Goal: Transaction & Acquisition: Subscribe to service/newsletter

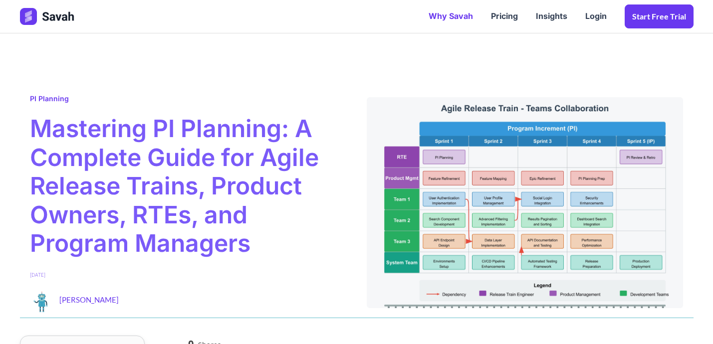
click at [453, 16] on link "Why Savah" at bounding box center [451, 16] width 62 height 31
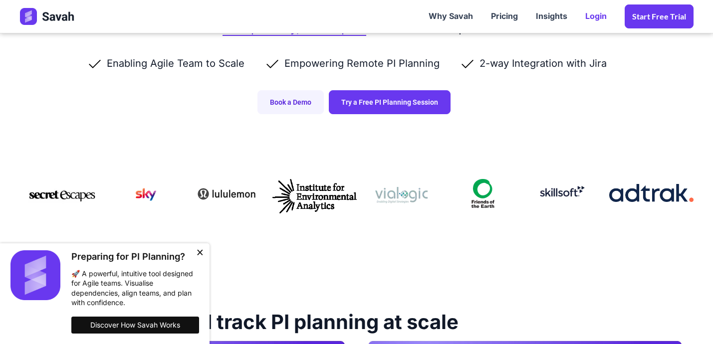
scroll to position [235, 0]
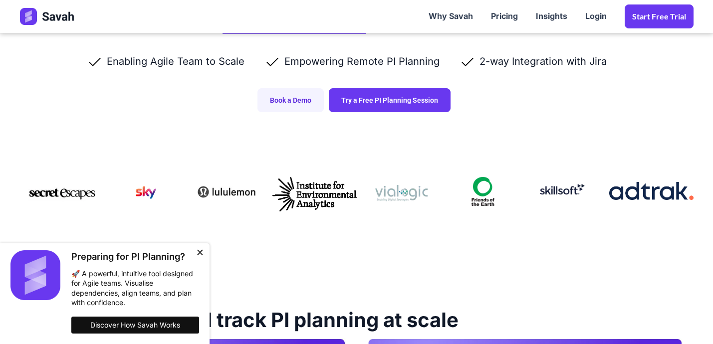
click at [200, 251] on button "Close" at bounding box center [200, 253] width 20 height 20
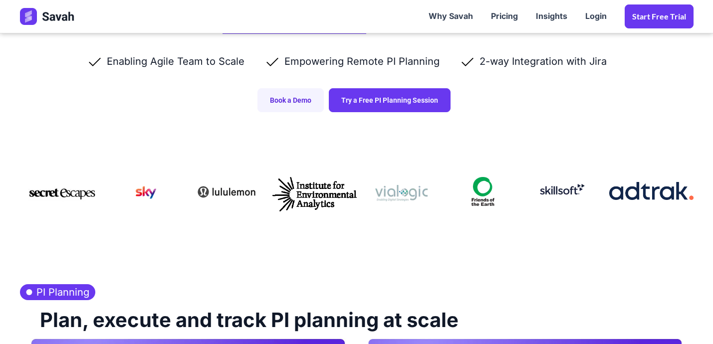
click at [75, 198] on img at bounding box center [61, 194] width 67 height 34
click at [74, 190] on img at bounding box center [61, 194] width 67 height 34
click at [150, 192] on img at bounding box center [146, 192] width 20 height 13
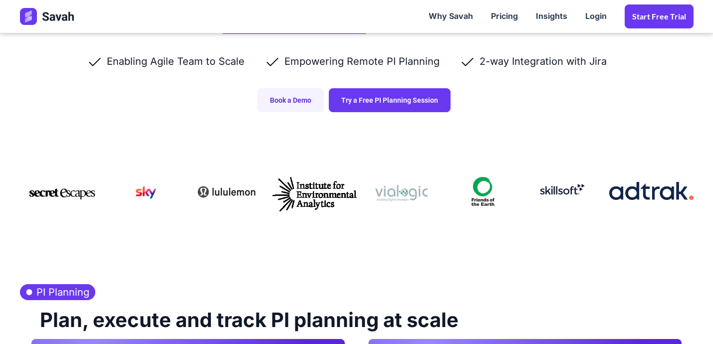
click at [150, 192] on img at bounding box center [146, 192] width 20 height 13
click at [229, 185] on img at bounding box center [227, 191] width 62 height 23
click at [321, 192] on img at bounding box center [314, 194] width 84 height 34
click at [412, 191] on img at bounding box center [401, 193] width 52 height 16
click at [491, 187] on img at bounding box center [482, 191] width 23 height 29
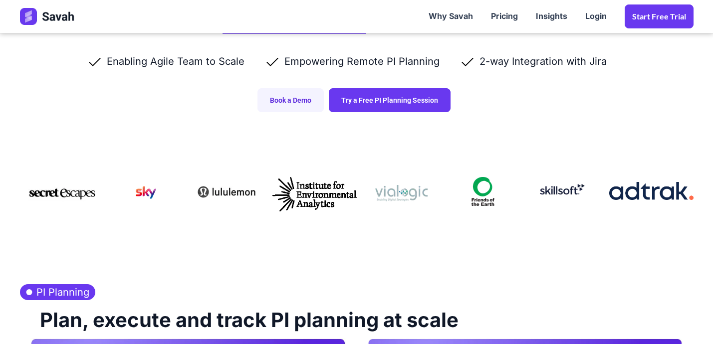
click at [549, 194] on img at bounding box center [562, 190] width 48 height 16
click at [649, 186] on img at bounding box center [651, 191] width 84 height 18
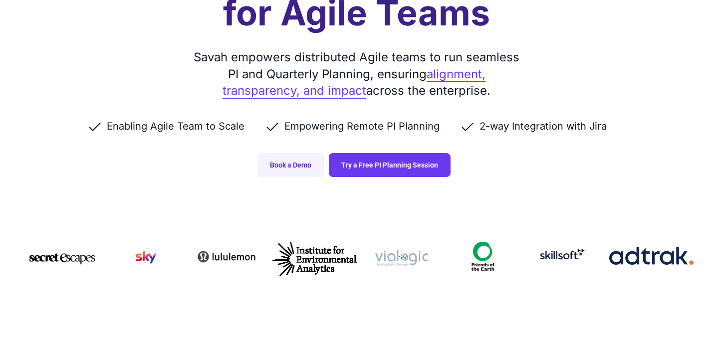
scroll to position [132, 0]
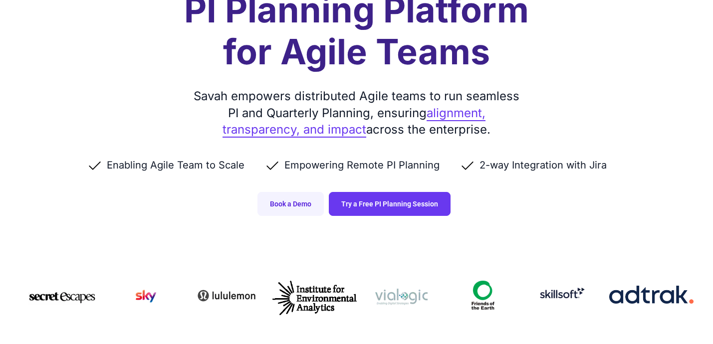
click at [417, 164] on li "Empowering Remote PI Planning" at bounding box center [361, 165] width 195 height 14
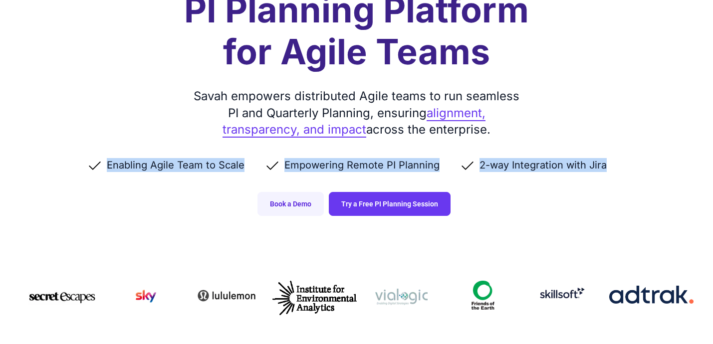
click at [417, 164] on li "Empowering Remote PI Planning" at bounding box center [361, 165] width 195 height 14
click at [296, 205] on link "Book a Demo" at bounding box center [290, 204] width 66 height 24
click at [379, 209] on link "Try a Free PI Planning Session" at bounding box center [390, 204] width 122 height 24
